Goal: Transaction & Acquisition: Book appointment/travel/reservation

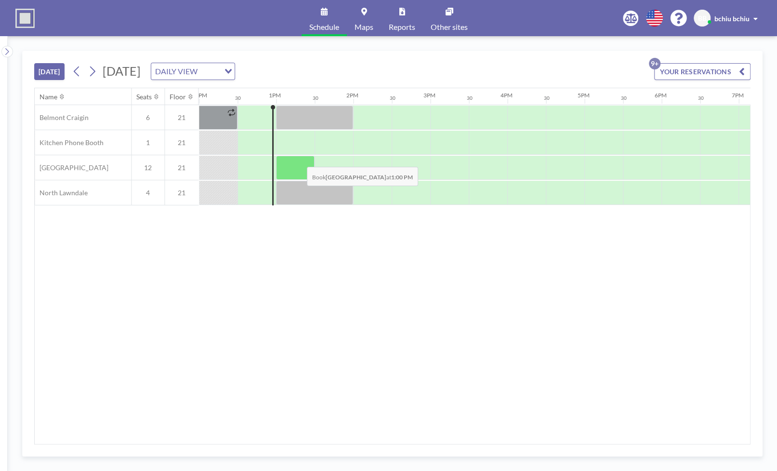
scroll to position [0, 925]
click at [200, 286] on div "Name Seats Floor 12AM 30 1AM 30 2AM 30 3AM 30 4AM 30 5AM 30 6AM 30 7AM 30 8AM 3…" at bounding box center [392, 265] width 715 height 355
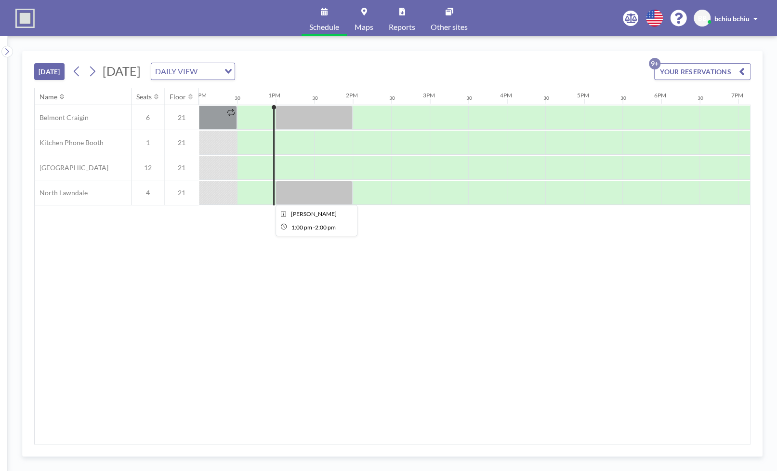
click at [315, 198] on div at bounding box center [314, 193] width 77 height 24
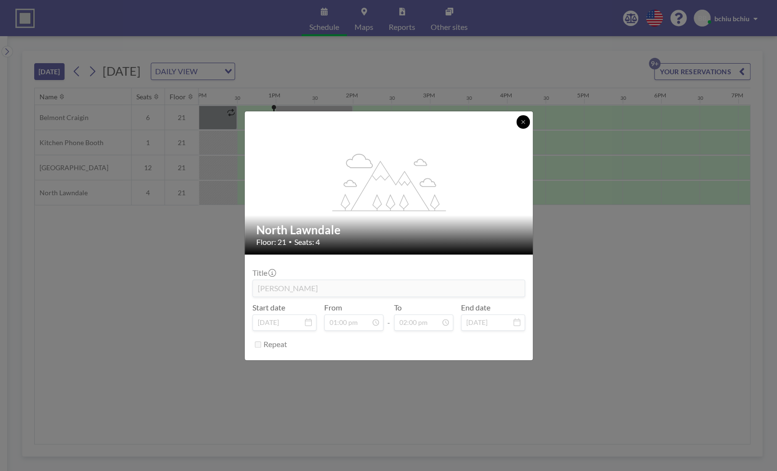
click at [525, 122] on icon at bounding box center [523, 122] width 6 height 6
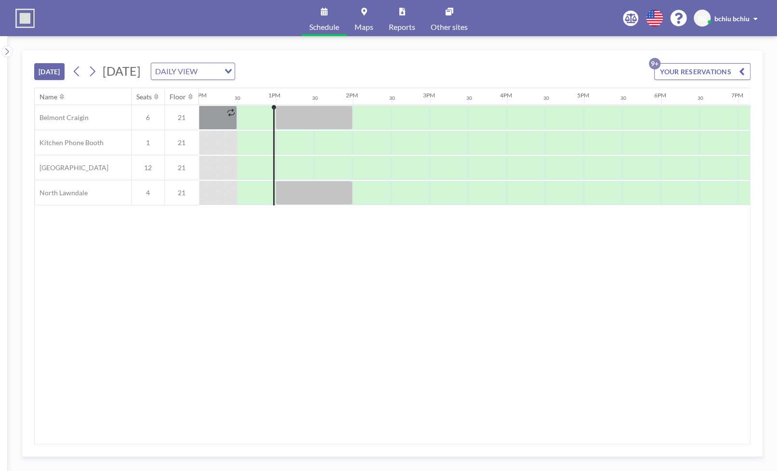
click at [535, 270] on div "Name Seats Floor 12AM 30 1AM 30 2AM 30 3AM 30 4AM 30 5AM 30 6AM 30 7AM 30 8AM 3…" at bounding box center [392, 265] width 715 height 355
click at [288, 162] on div at bounding box center [295, 168] width 39 height 24
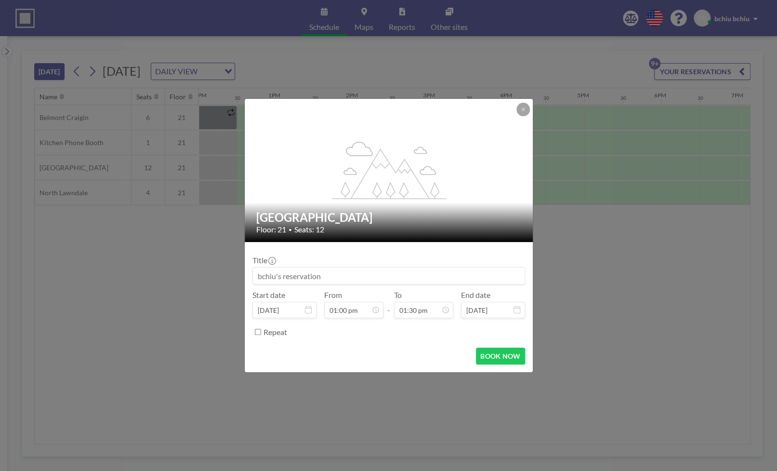
scroll to position [463, 0]
click at [353, 276] on input at bounding box center [389, 275] width 272 height 16
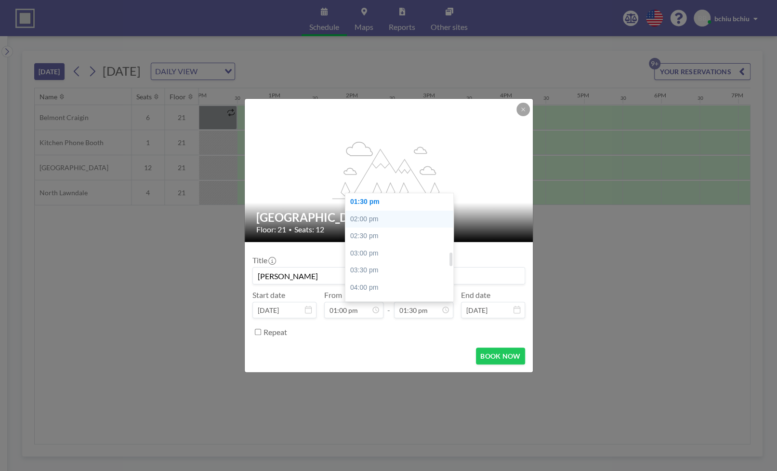
type input "[PERSON_NAME]"
click at [396, 212] on div "02:00 pm" at bounding box center [399, 218] width 108 height 17
type input "02:00 pm"
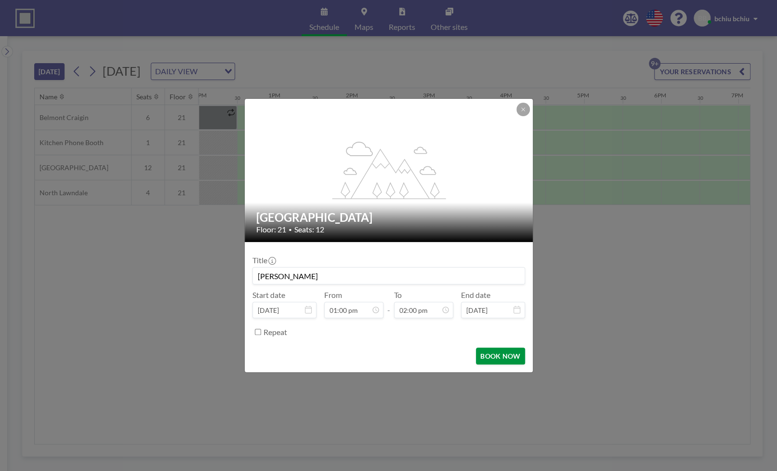
click at [502, 356] on button "BOOK NOW" at bounding box center [500, 355] width 49 height 17
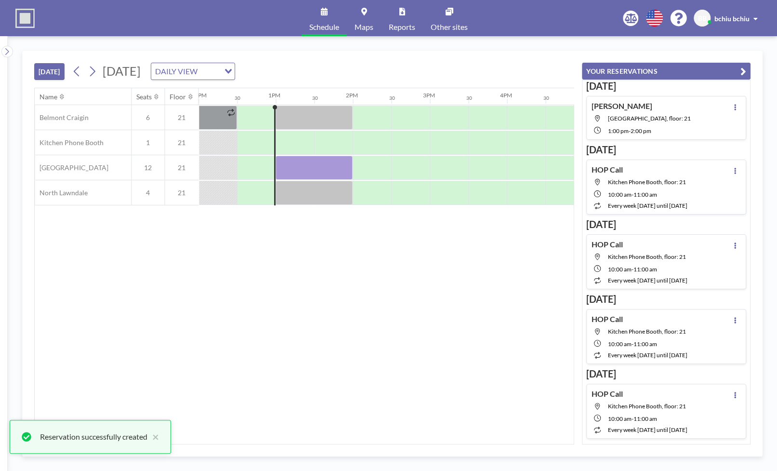
click at [420, 343] on div "Name Seats Floor 12AM 30 1AM 30 2AM 30 3AM 30 4AM 30 5AM 30 6AM 30 7AM 30 8AM 3…" at bounding box center [304, 265] width 539 height 355
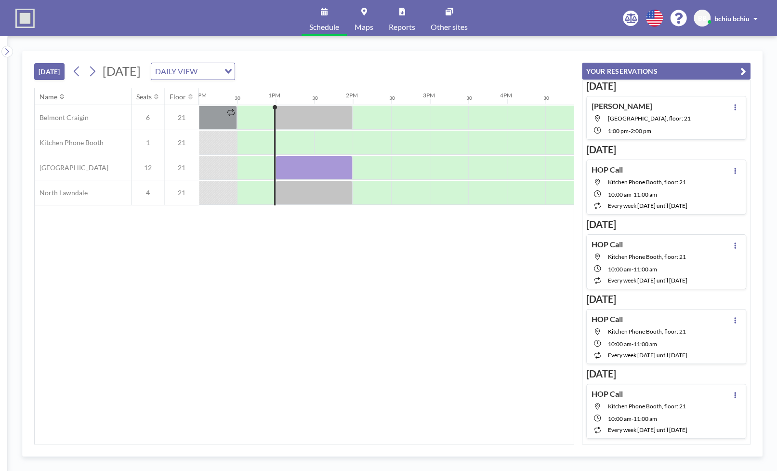
click at [744, 69] on icon "button" at bounding box center [743, 72] width 6 height 12
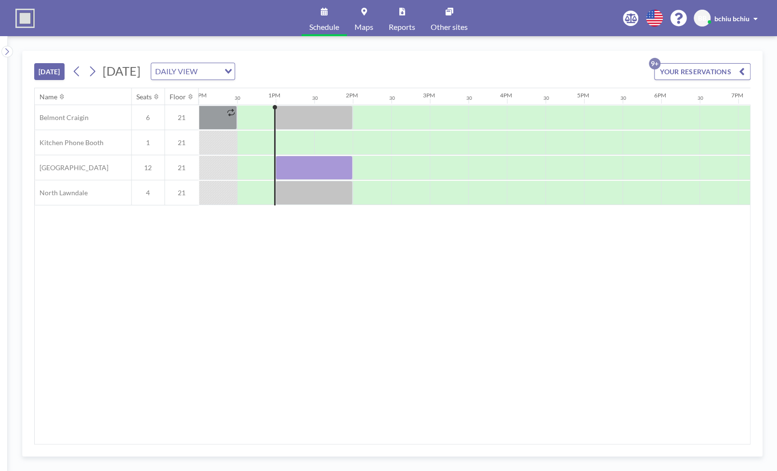
click at [755, 18] on span at bounding box center [755, 18] width 4 height 7
click at [337, 292] on div "Name Seats Floor 12AM 30 1AM 30 2AM 30 3AM 30 4AM 30 5AM 30 6AM 30 7AM 30 8AM 3…" at bounding box center [392, 265] width 715 height 355
